Goal: Communication & Community: Answer question/provide support

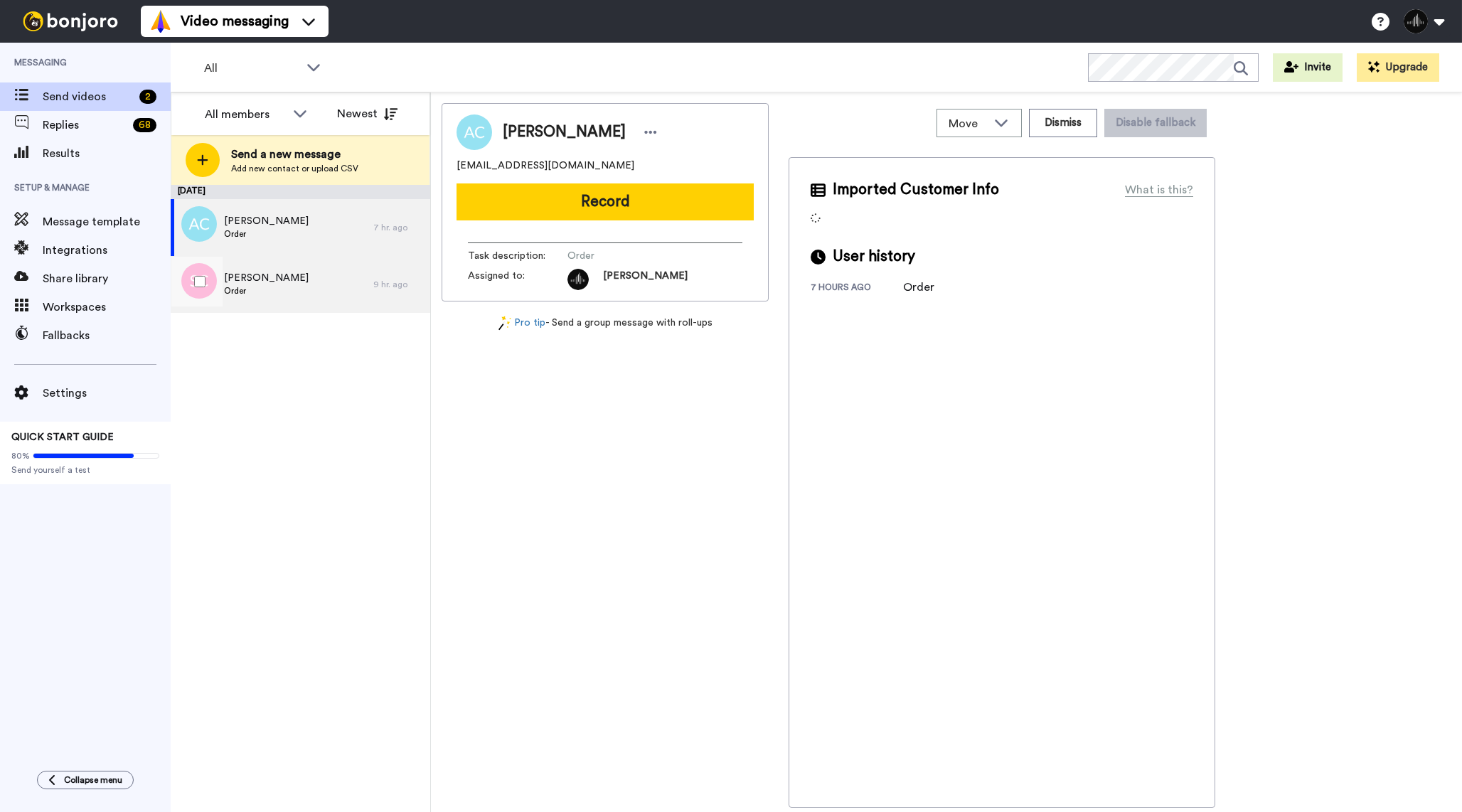
click at [357, 284] on div "Sanford Cohn Order" at bounding box center [272, 285] width 203 height 57
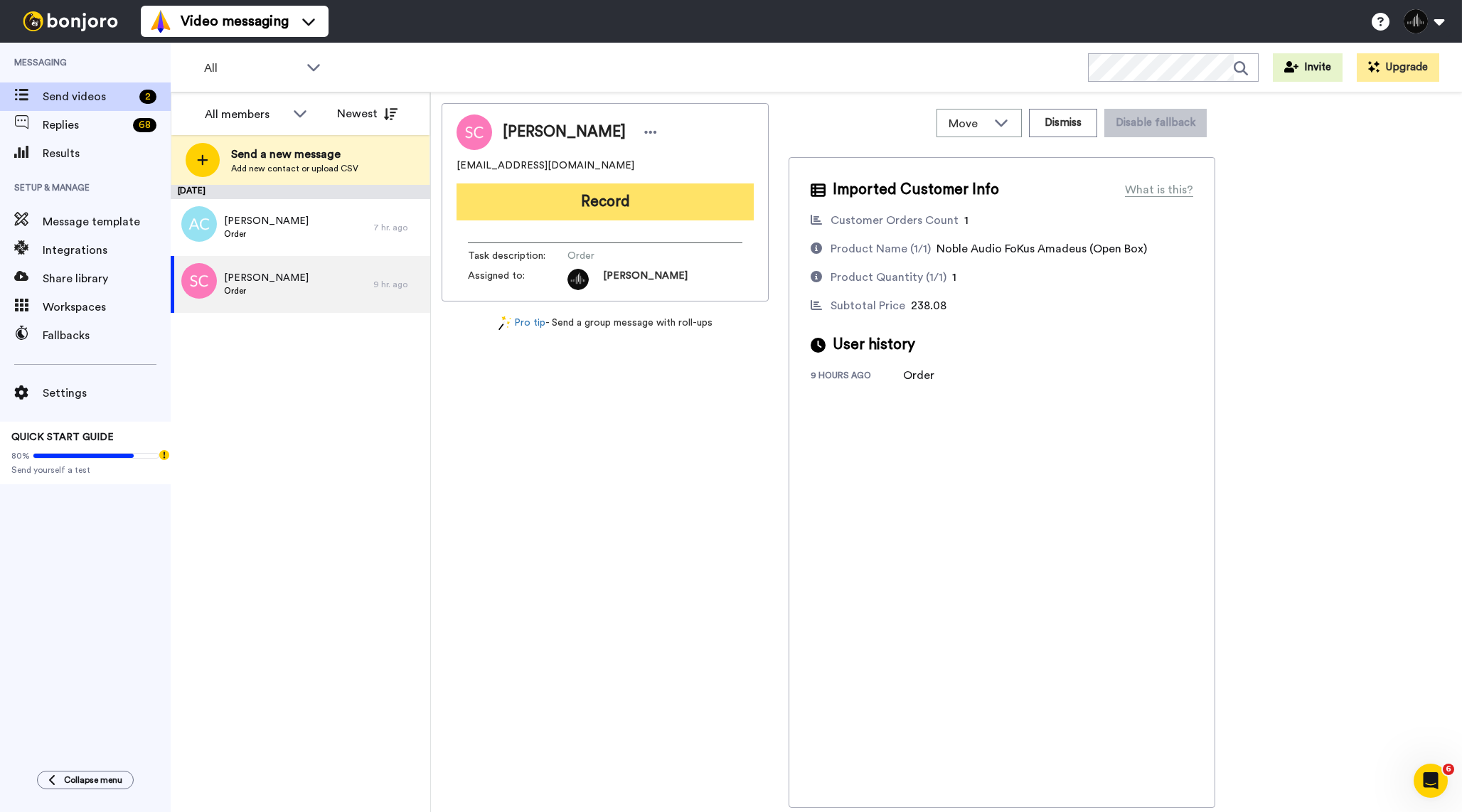
click at [668, 210] on button "Record" at bounding box center [605, 202] width 297 height 37
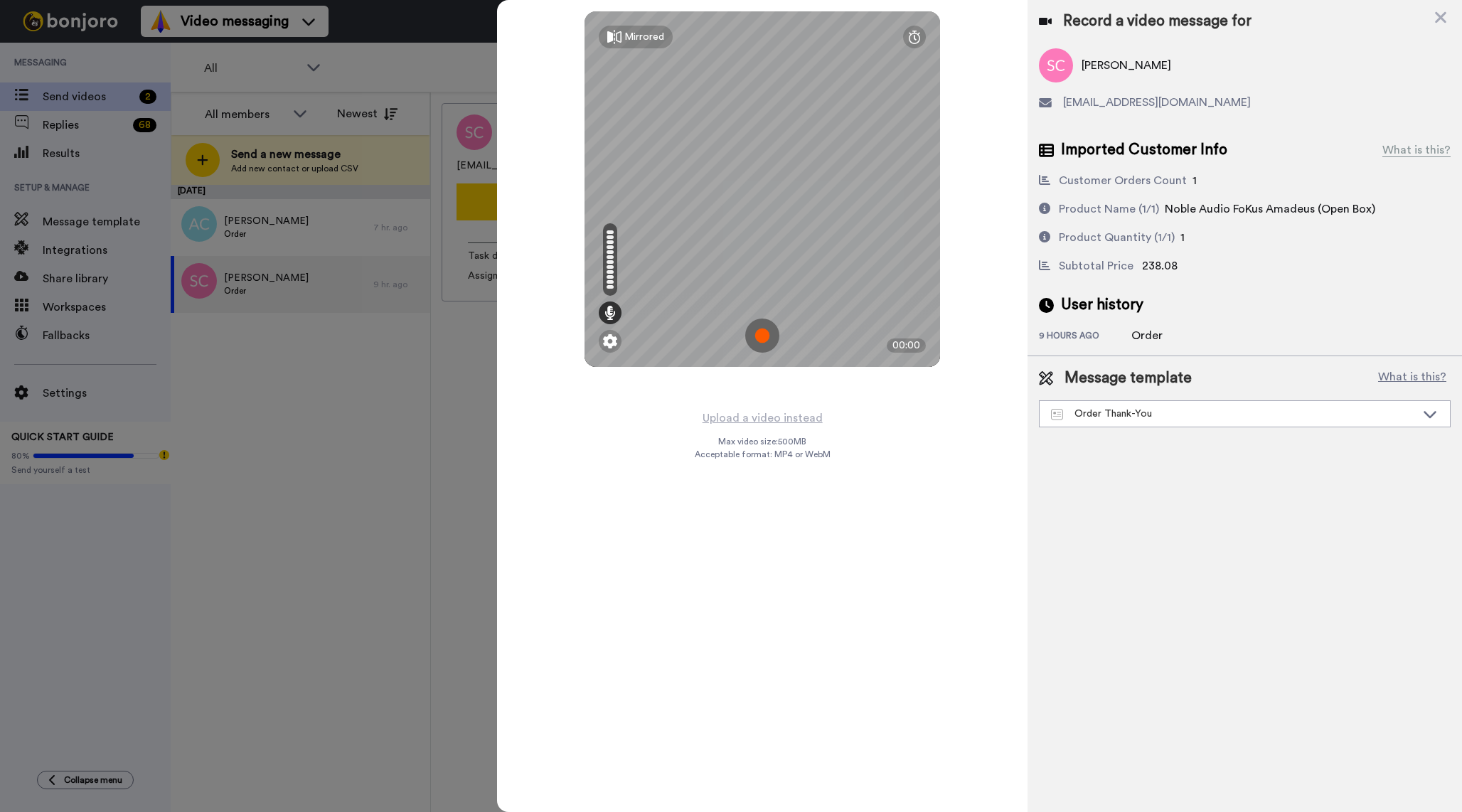
click at [758, 335] on img at bounding box center [762, 335] width 34 height 34
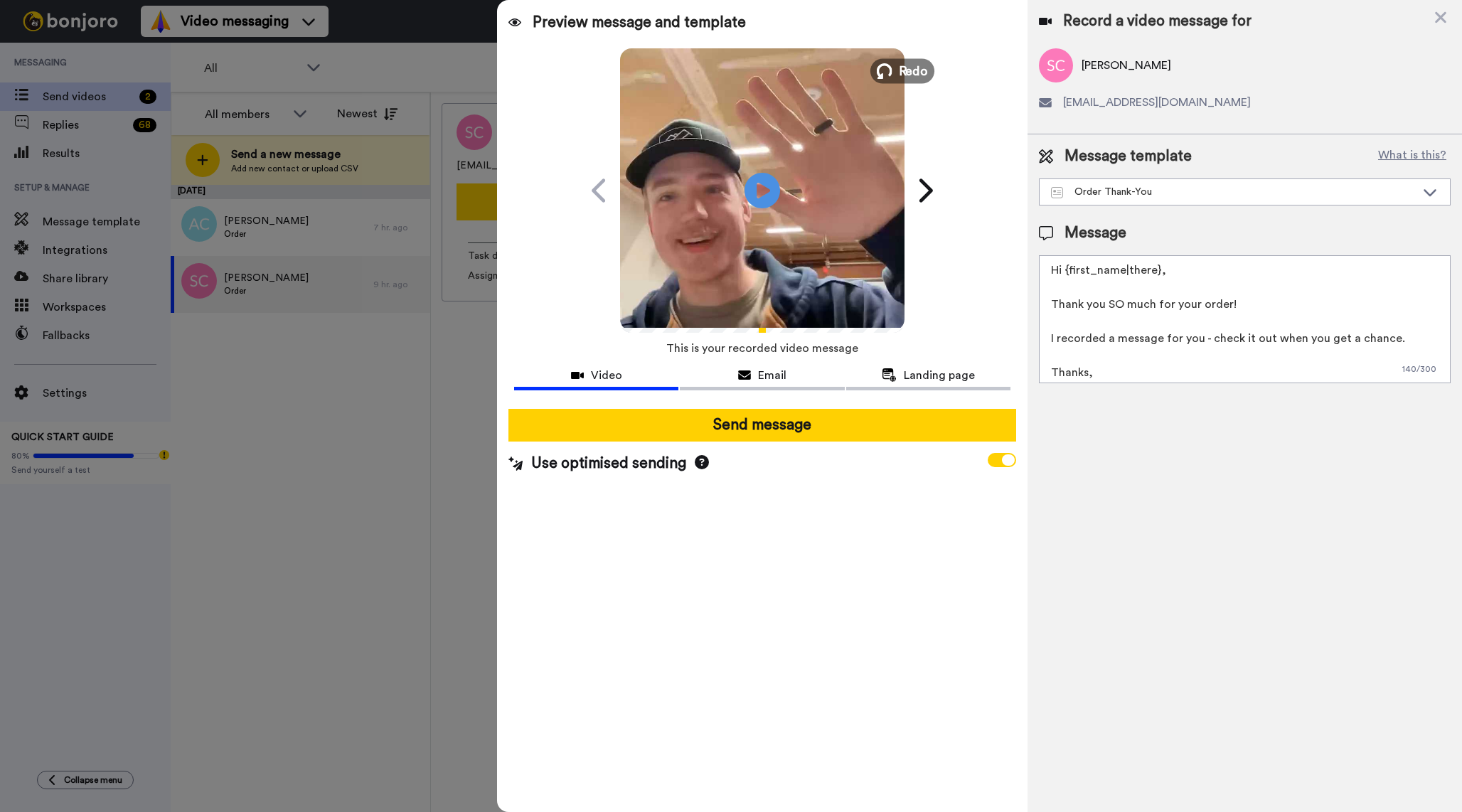
click at [908, 64] on span "Redo" at bounding box center [914, 70] width 30 height 18
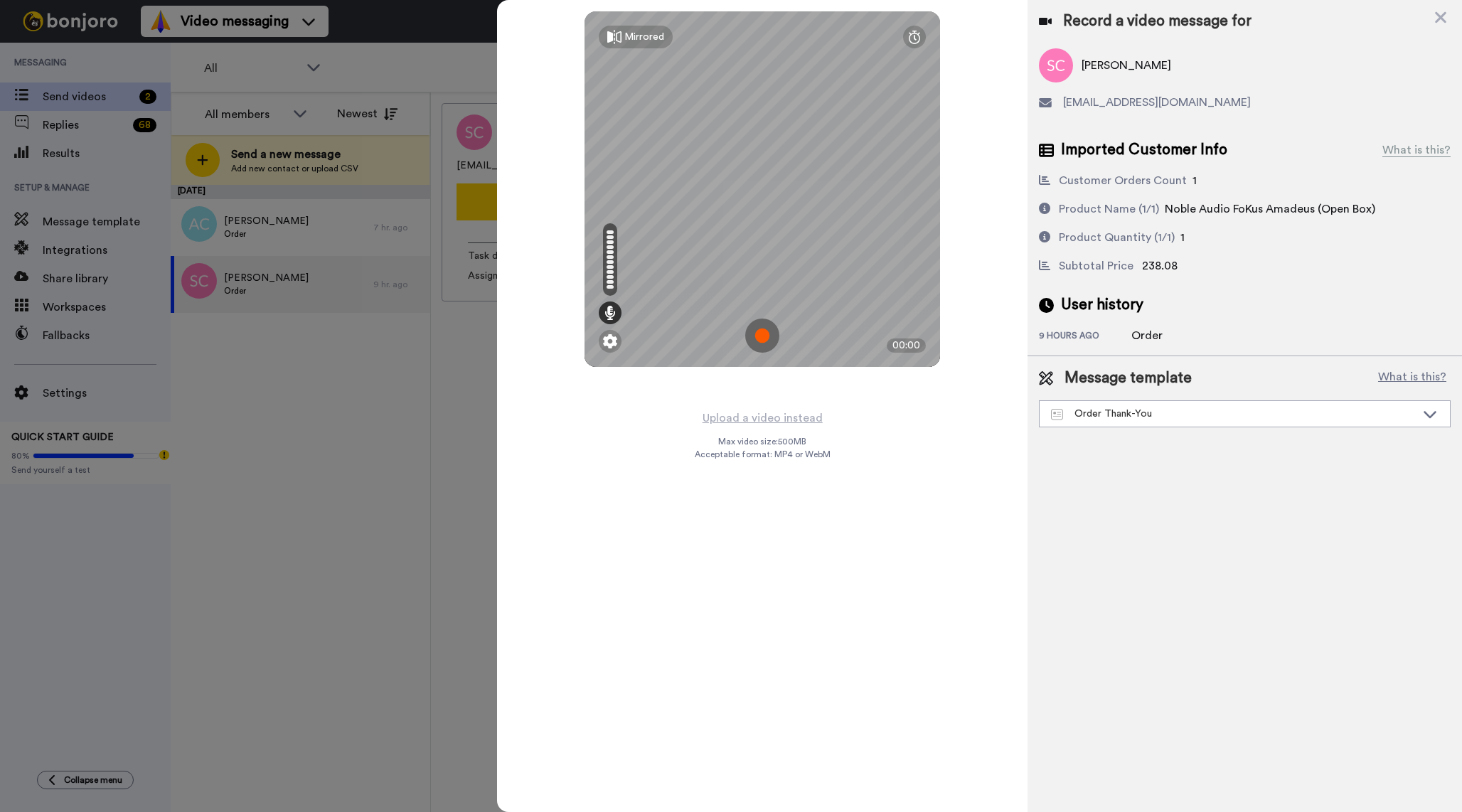
click at [772, 337] on img at bounding box center [762, 335] width 34 height 34
click at [758, 332] on img at bounding box center [762, 335] width 34 height 34
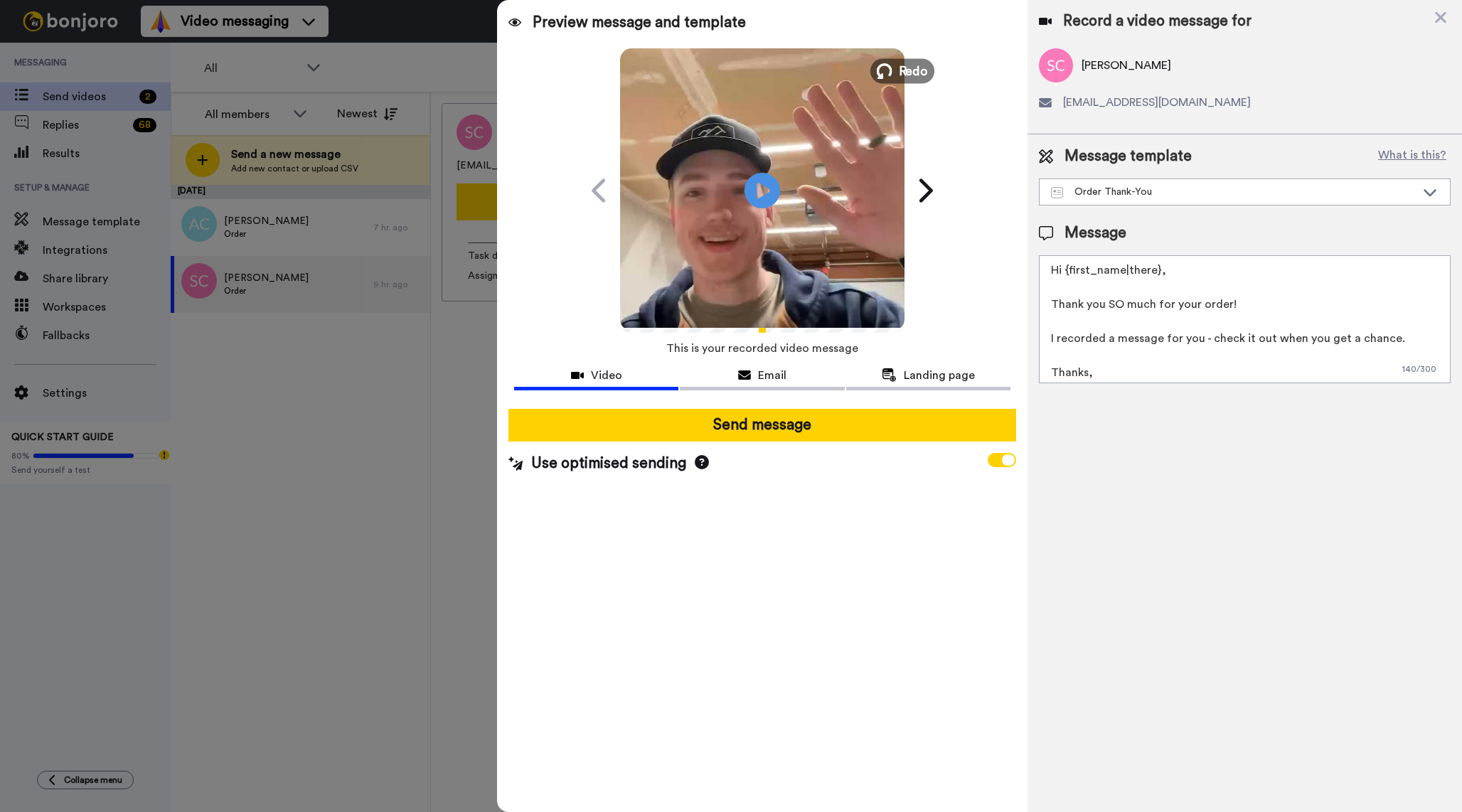
click at [890, 61] on button "Redo" at bounding box center [903, 71] width 64 height 25
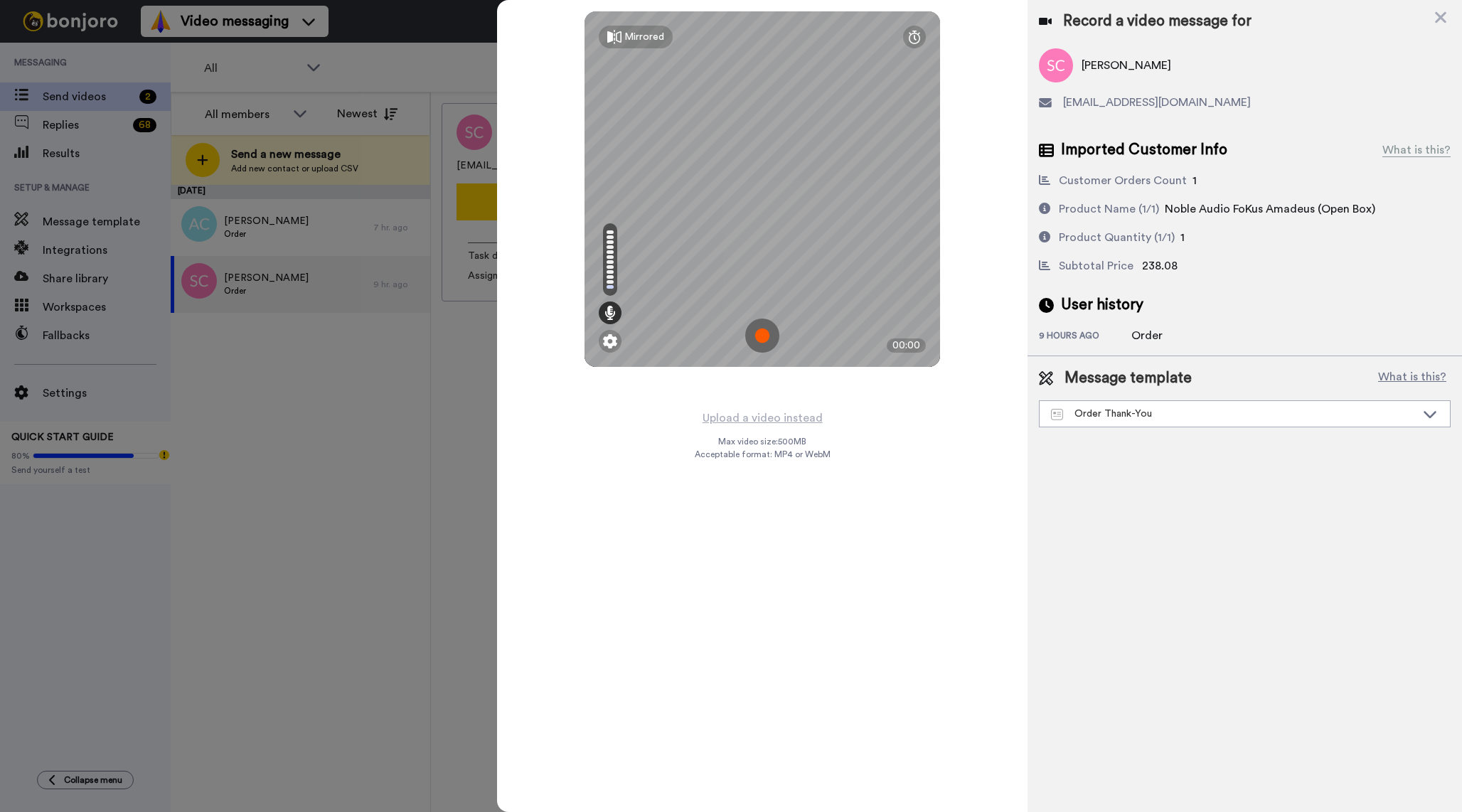
click at [758, 326] on img at bounding box center [762, 335] width 34 height 34
click at [762, 341] on img at bounding box center [762, 335] width 34 height 34
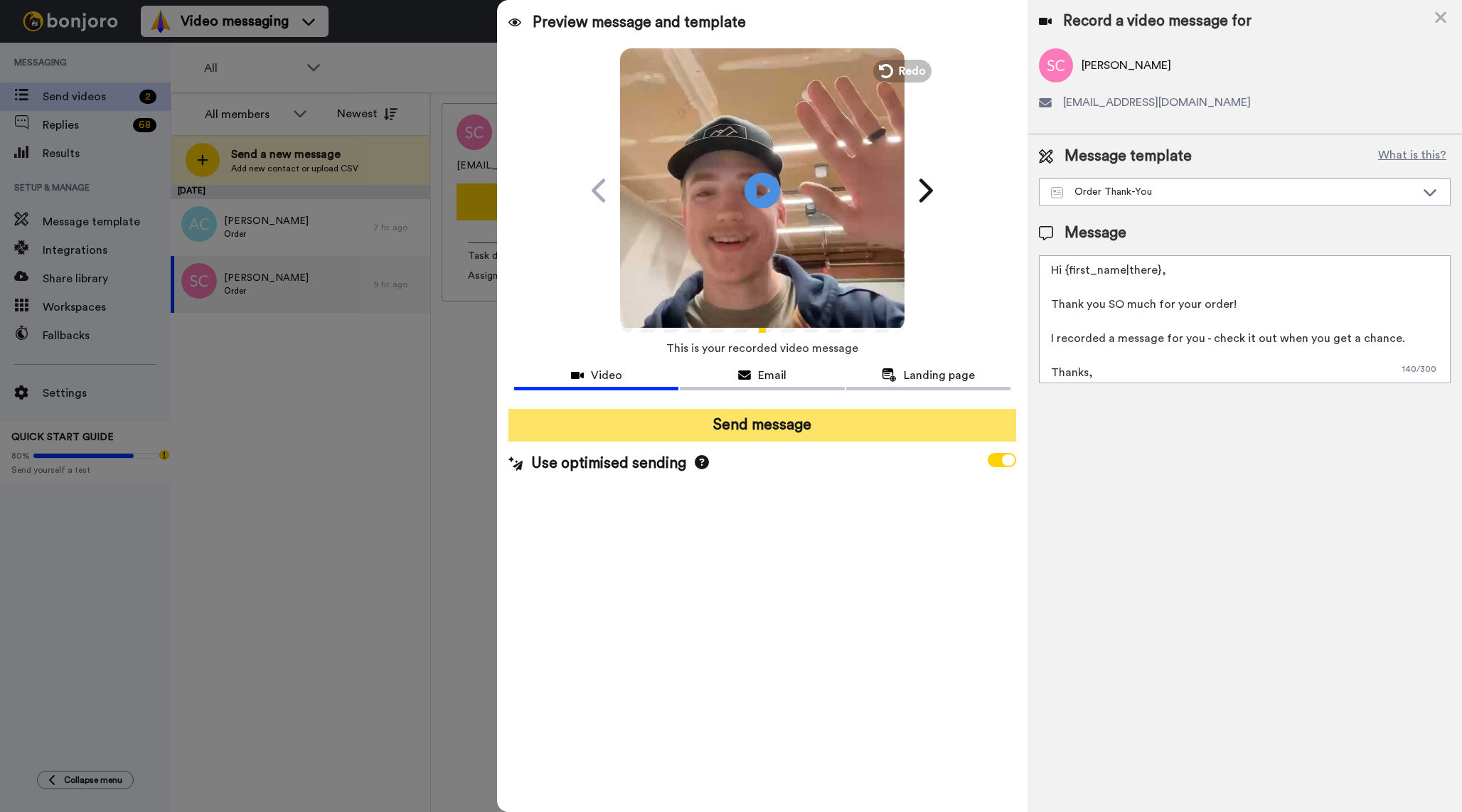
click at [795, 434] on button "Send message" at bounding box center [762, 424] width 507 height 33
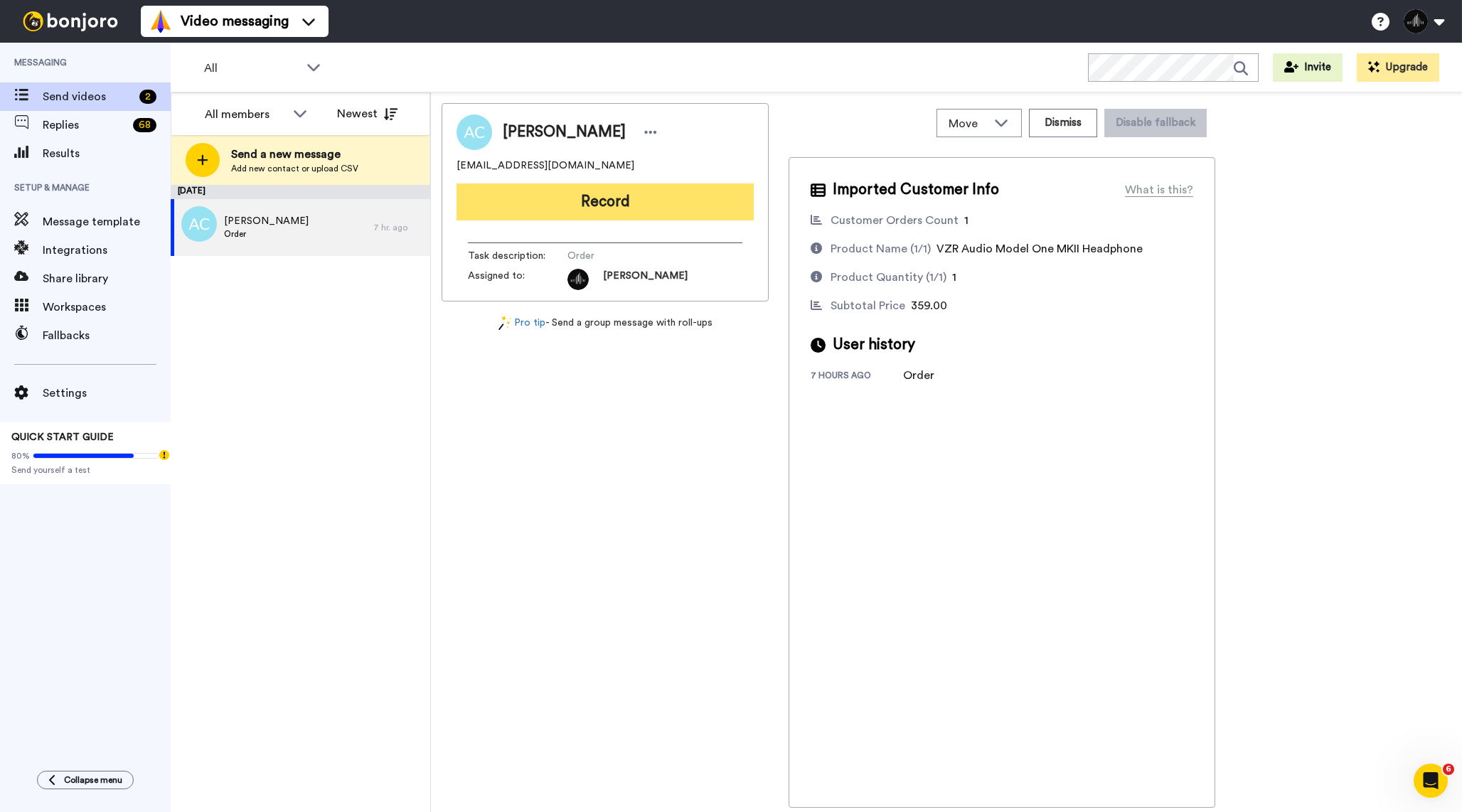
click at [683, 214] on button "Record" at bounding box center [605, 202] width 297 height 37
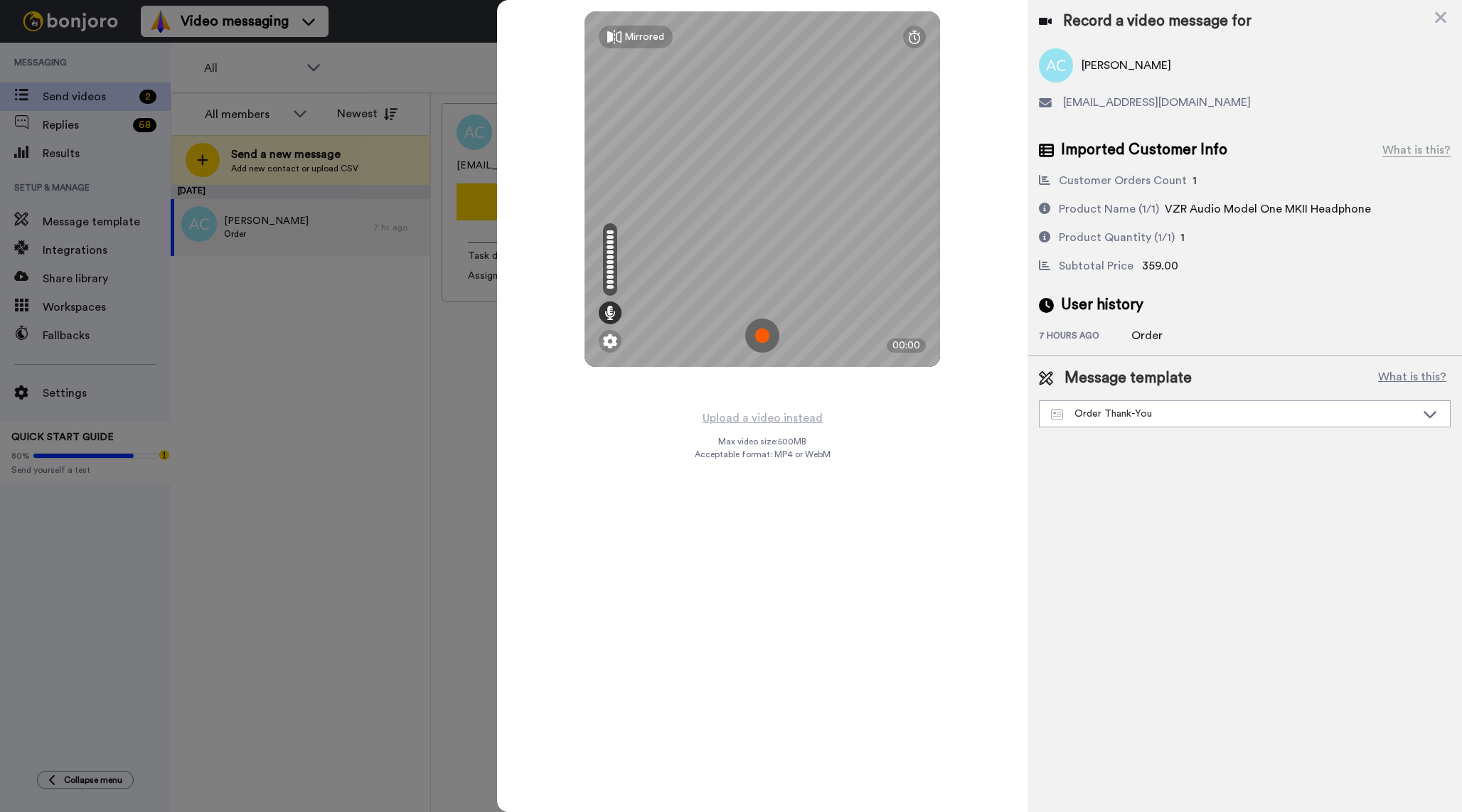
click at [766, 331] on img at bounding box center [762, 335] width 34 height 34
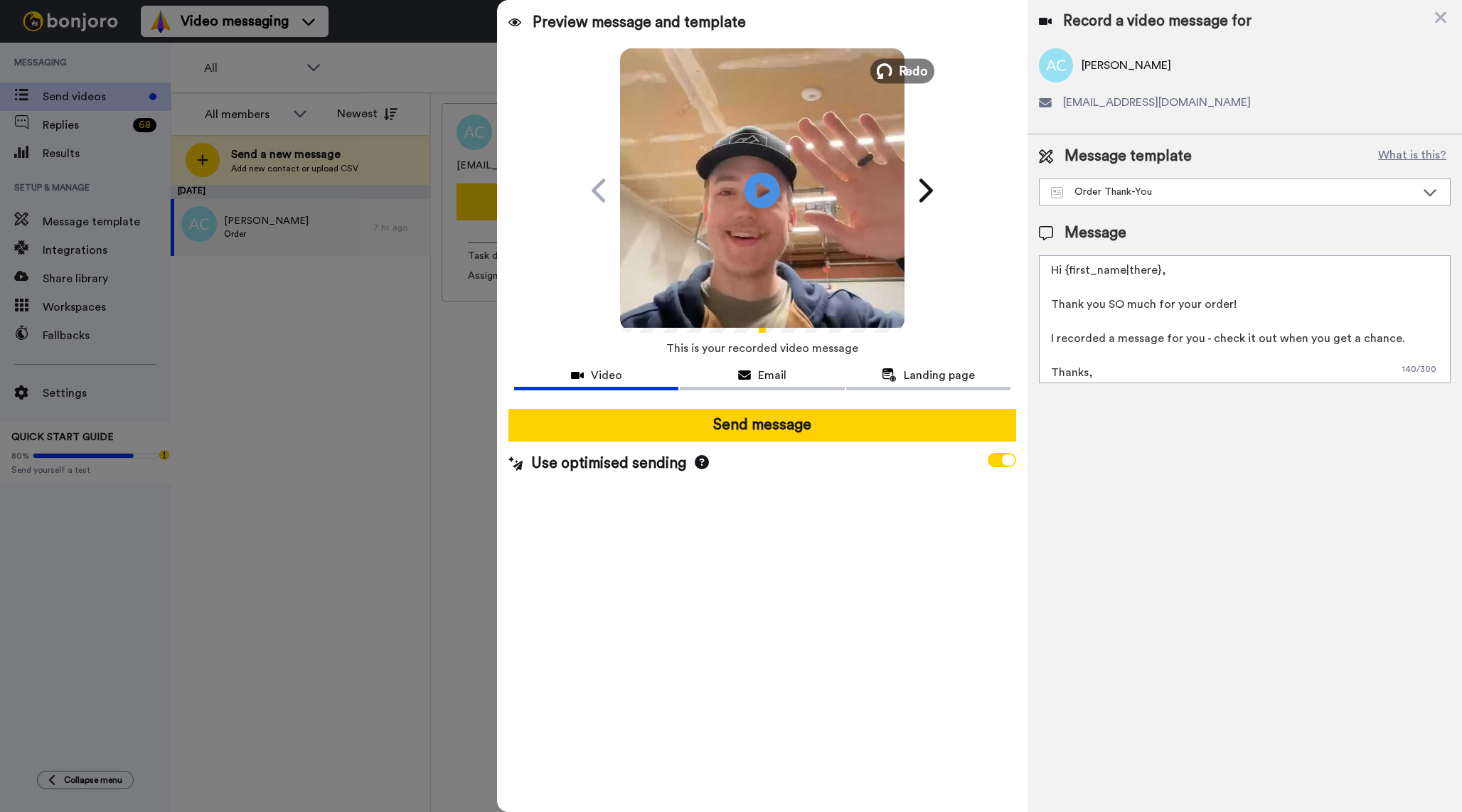
click at [904, 68] on span "Redo" at bounding box center [914, 70] width 30 height 18
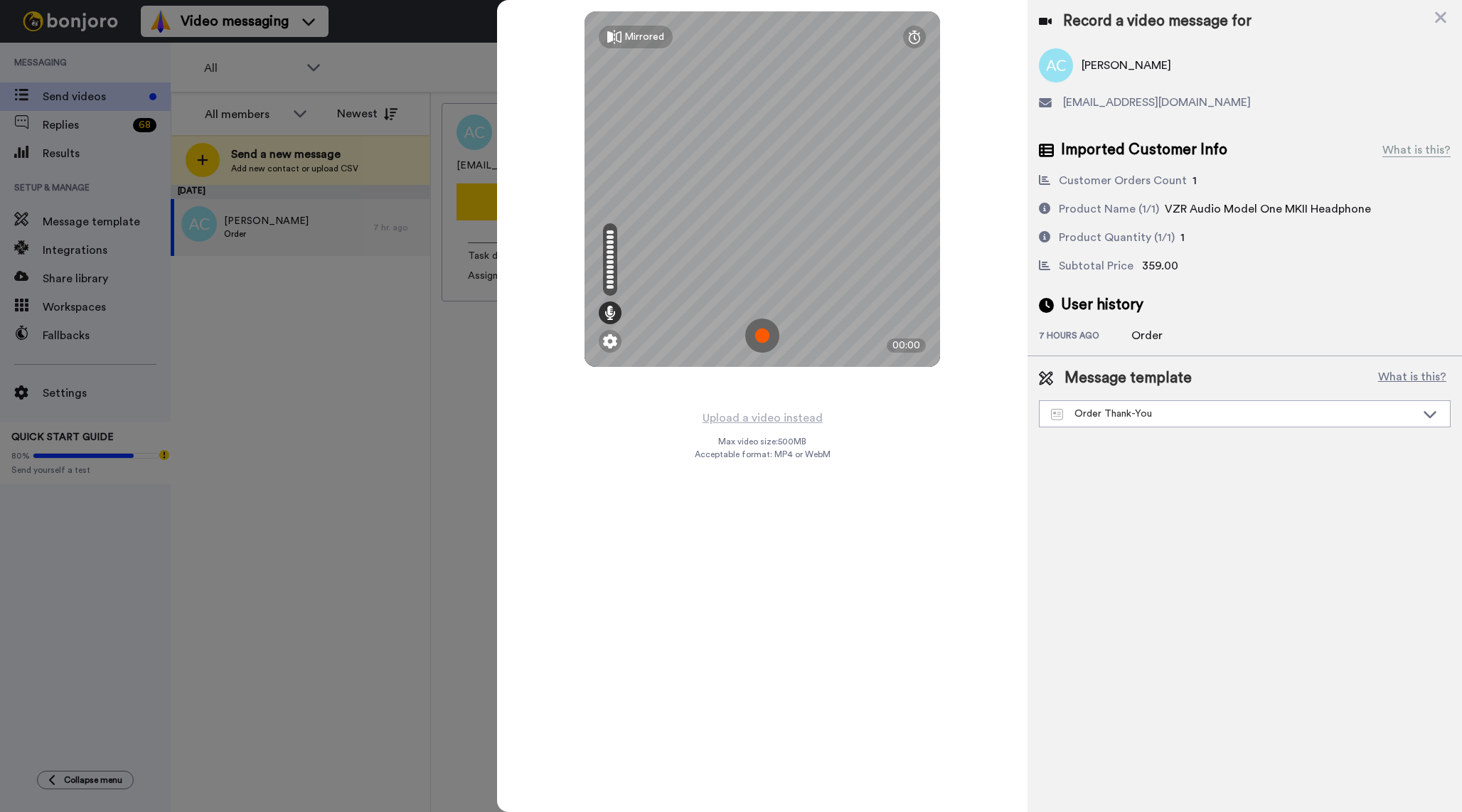
click at [761, 332] on img at bounding box center [762, 335] width 34 height 34
click at [767, 346] on img at bounding box center [762, 335] width 34 height 34
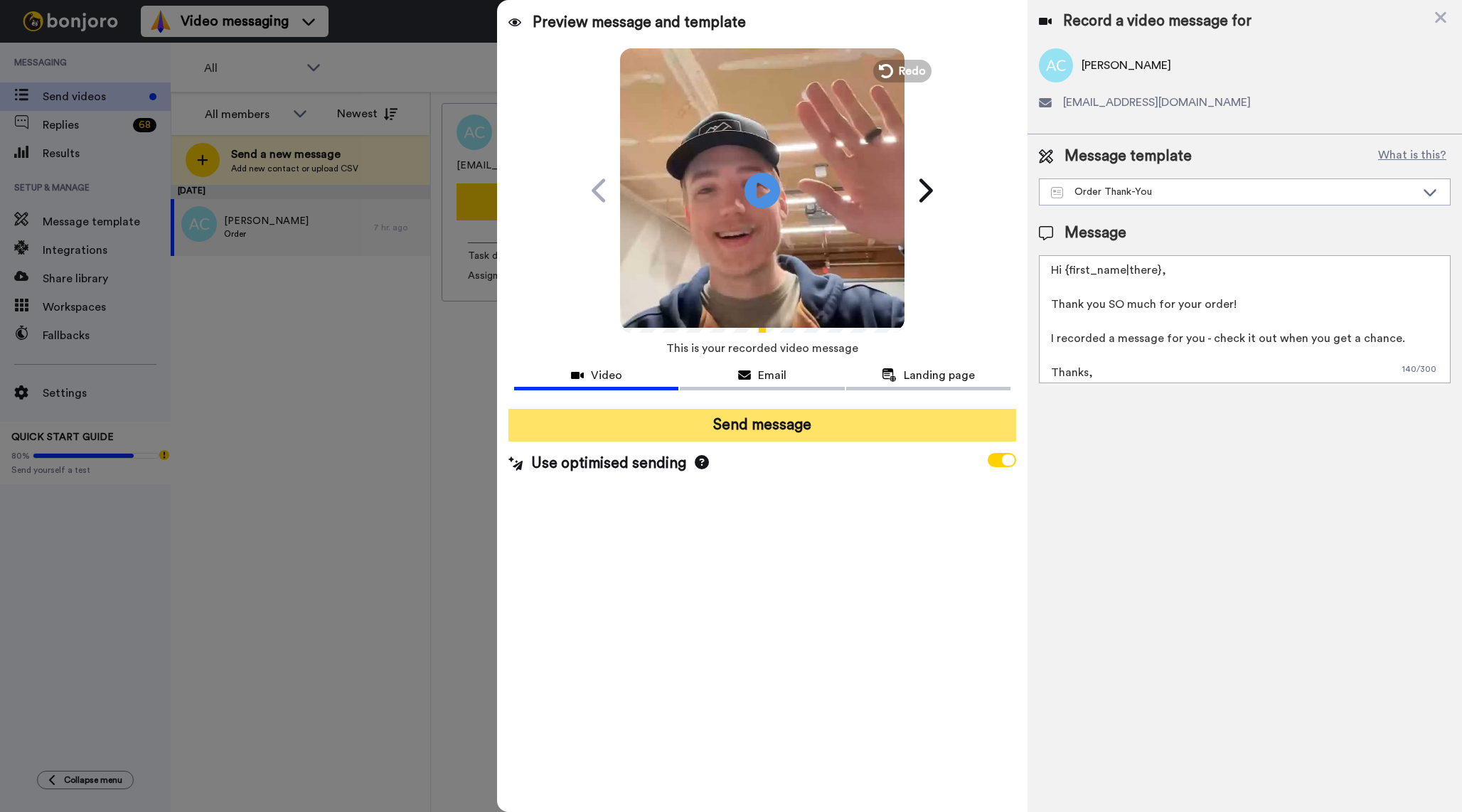
click at [826, 420] on button "Send message" at bounding box center [762, 424] width 507 height 33
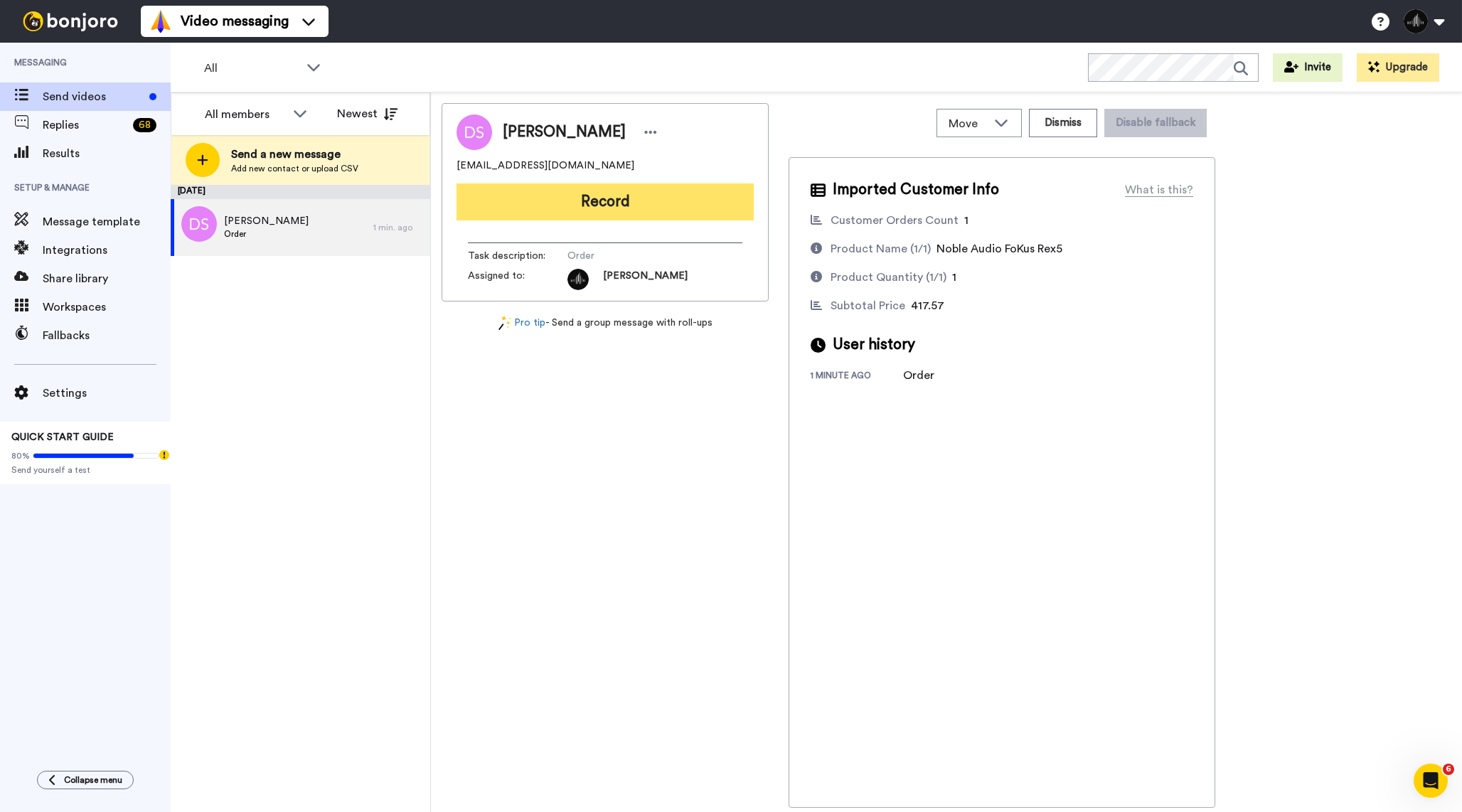
click at [677, 191] on button "Record" at bounding box center [605, 202] width 297 height 37
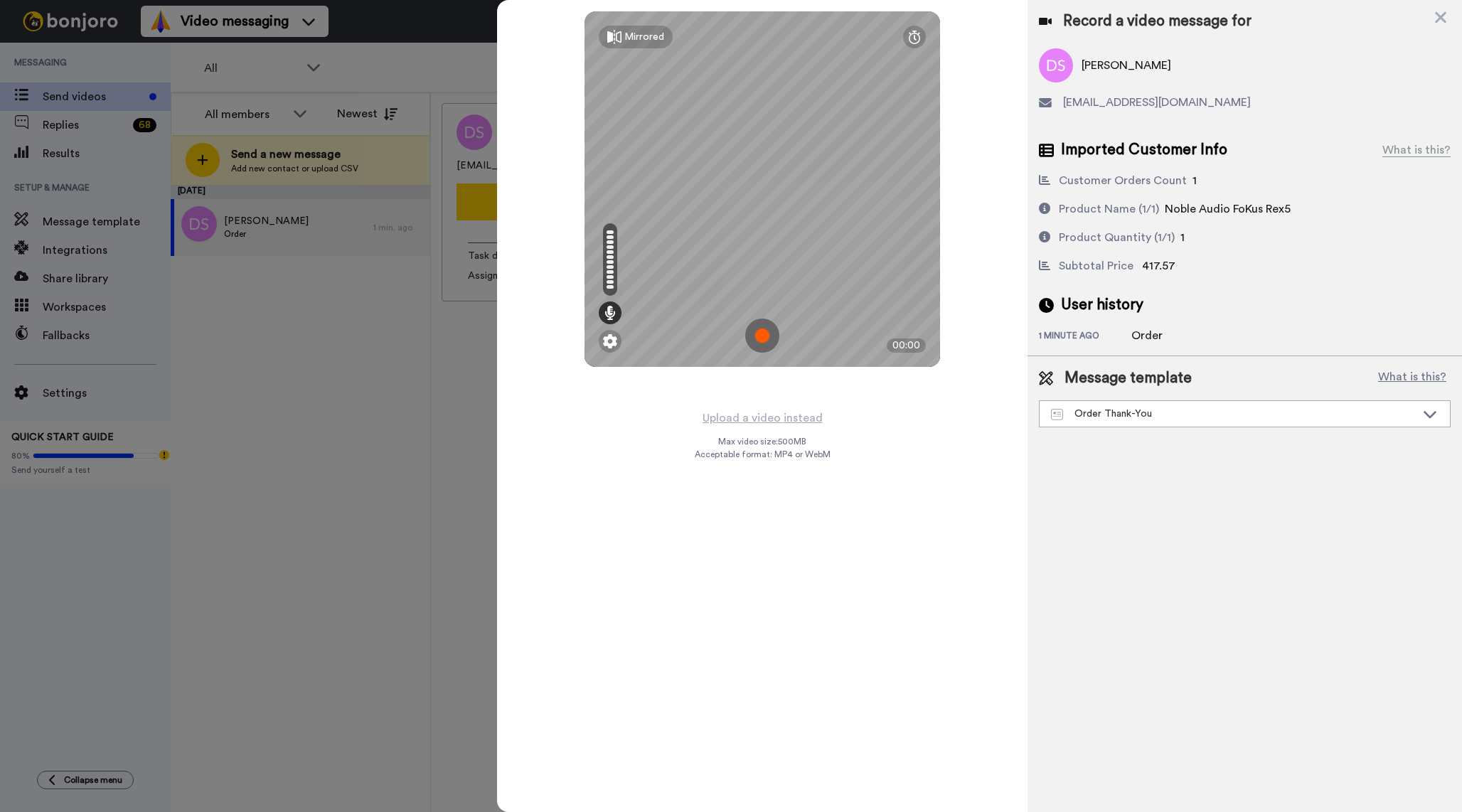
click at [772, 337] on img at bounding box center [762, 335] width 34 height 34
click at [762, 326] on img at bounding box center [762, 335] width 34 height 34
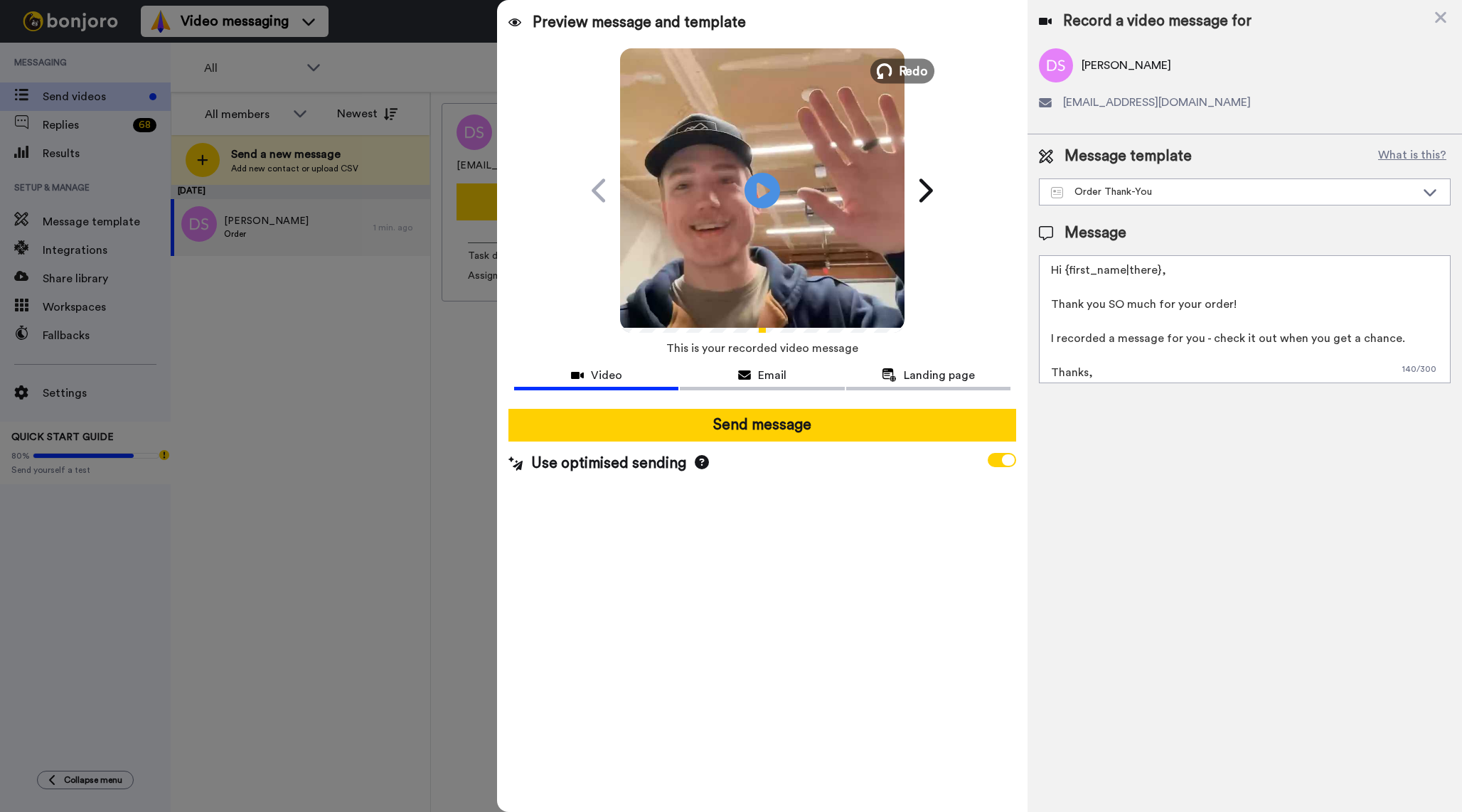
click at [897, 65] on button "Redo" at bounding box center [903, 71] width 64 height 25
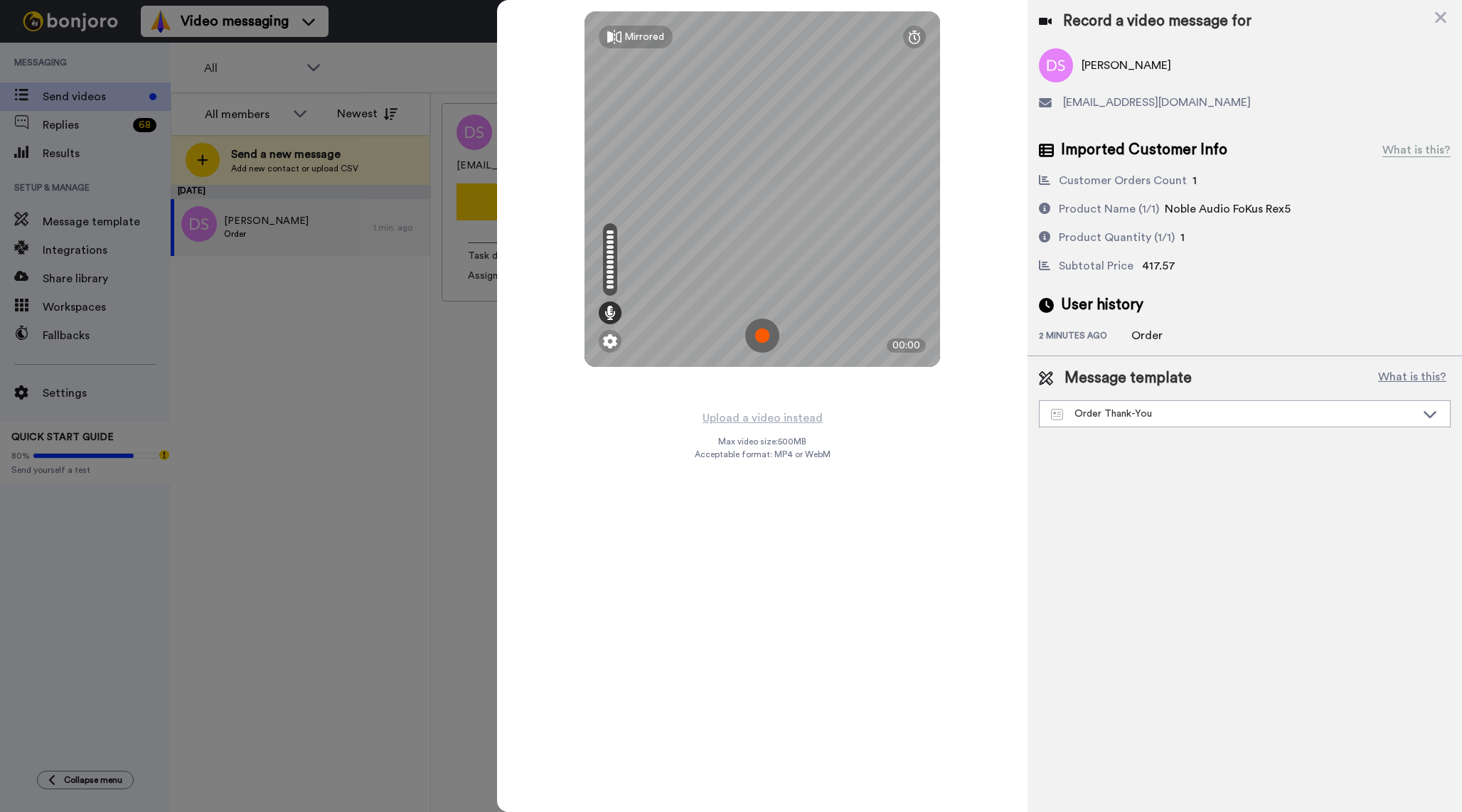
click at [759, 333] on img at bounding box center [762, 335] width 34 height 34
click at [759, 334] on img at bounding box center [762, 335] width 34 height 34
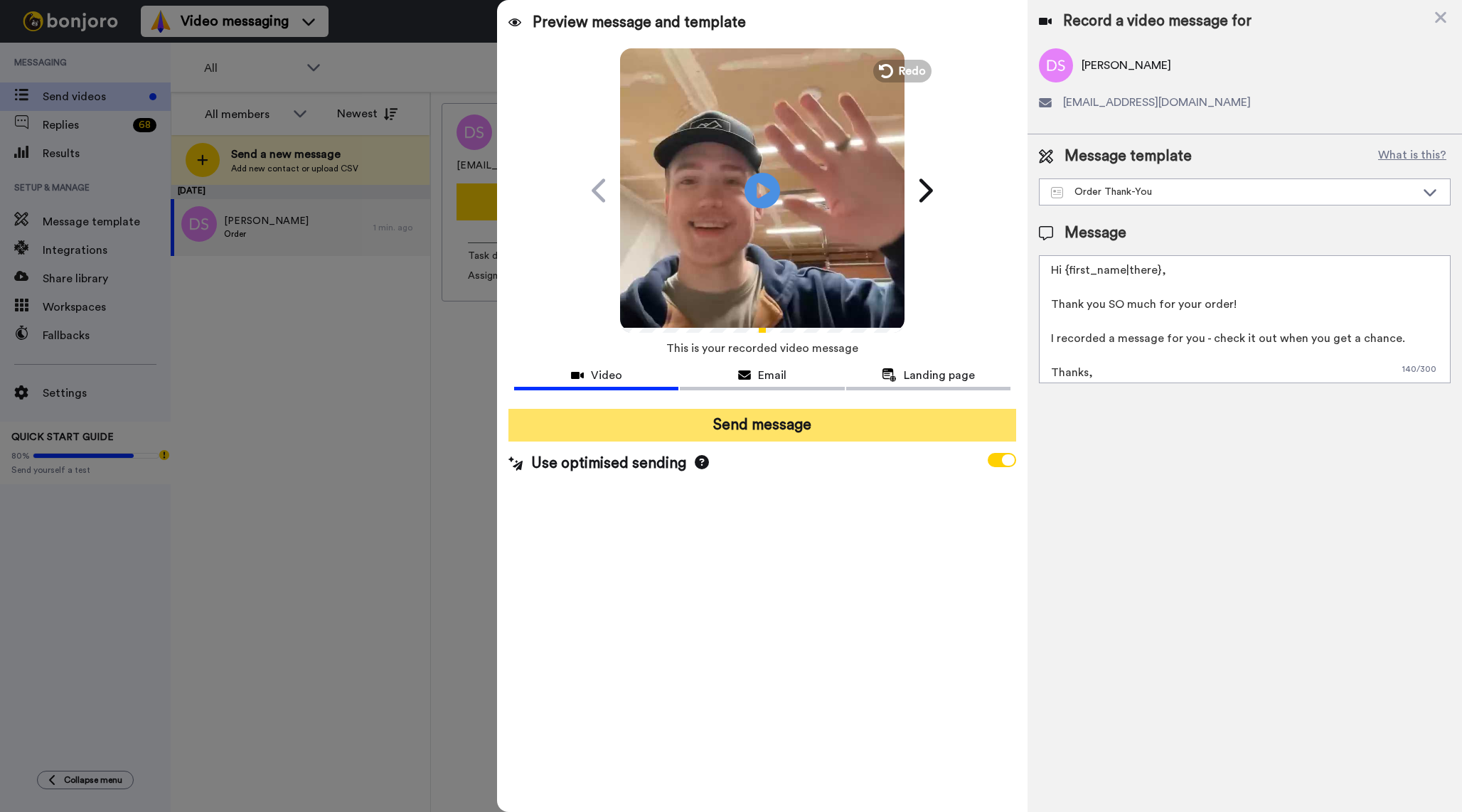
click at [837, 435] on button "Send message" at bounding box center [762, 424] width 507 height 33
